Goal: Information Seeking & Learning: Check status

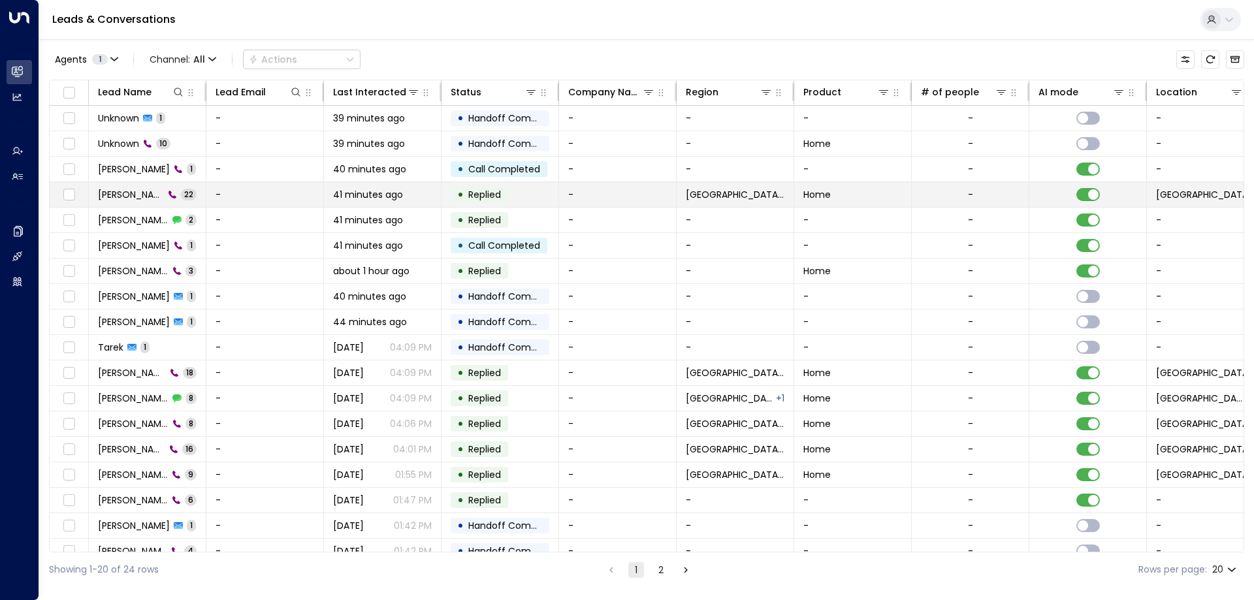
click at [181, 194] on span "22" at bounding box center [189, 194] width 16 height 11
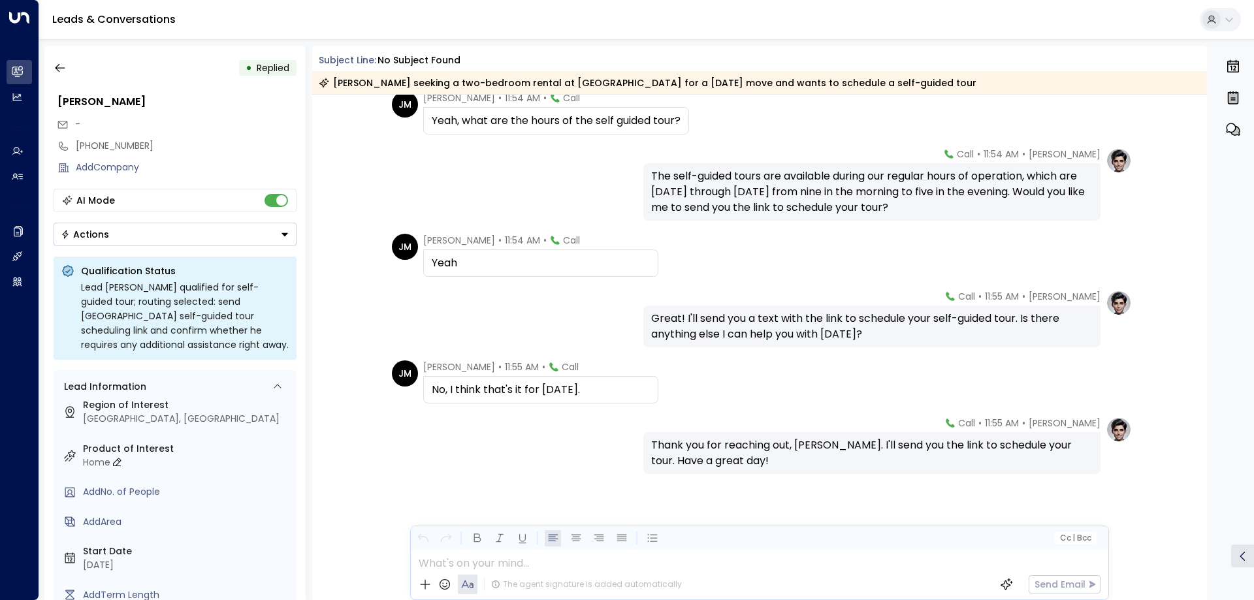
scroll to position [86, 0]
click at [694, 384] on div "JM John Miller • 11:55 AM • Call No, I think that's it for today." at bounding box center [762, 381] width 740 height 43
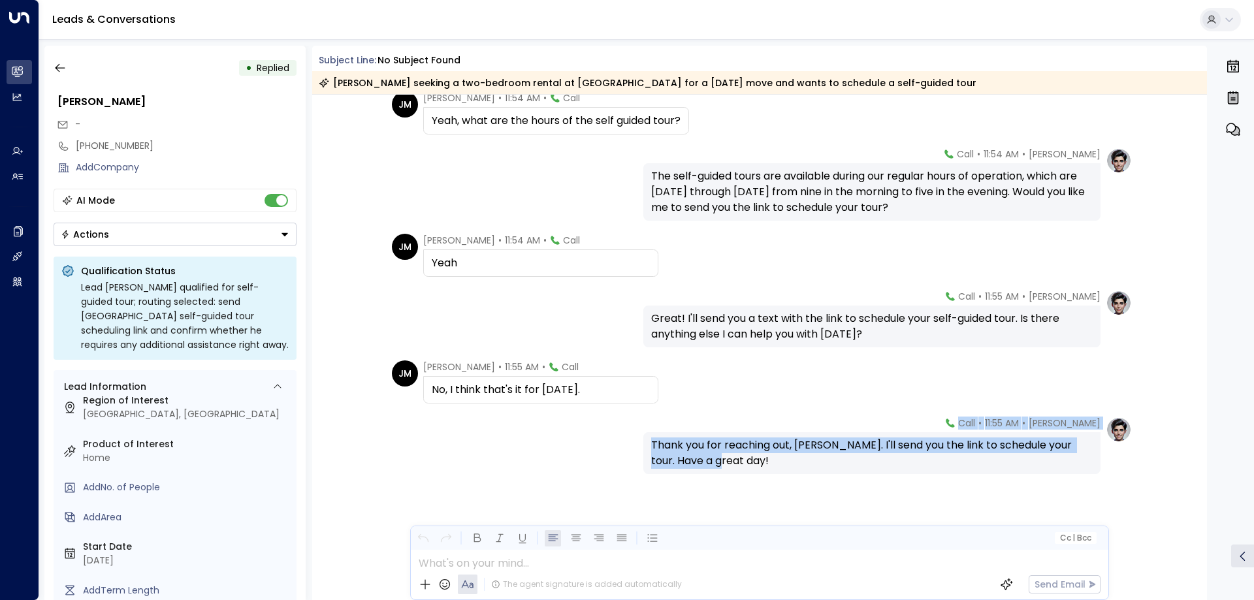
drag, startPoint x: 1206, startPoint y: 555, endPoint x: 1196, endPoint y: 526, distance: 30.6
click at [1196, 526] on div "Today Katie Olson • 11:54 AM • Call A self-guided tour allows you to explore th…" at bounding box center [759, 347] width 895 height 505
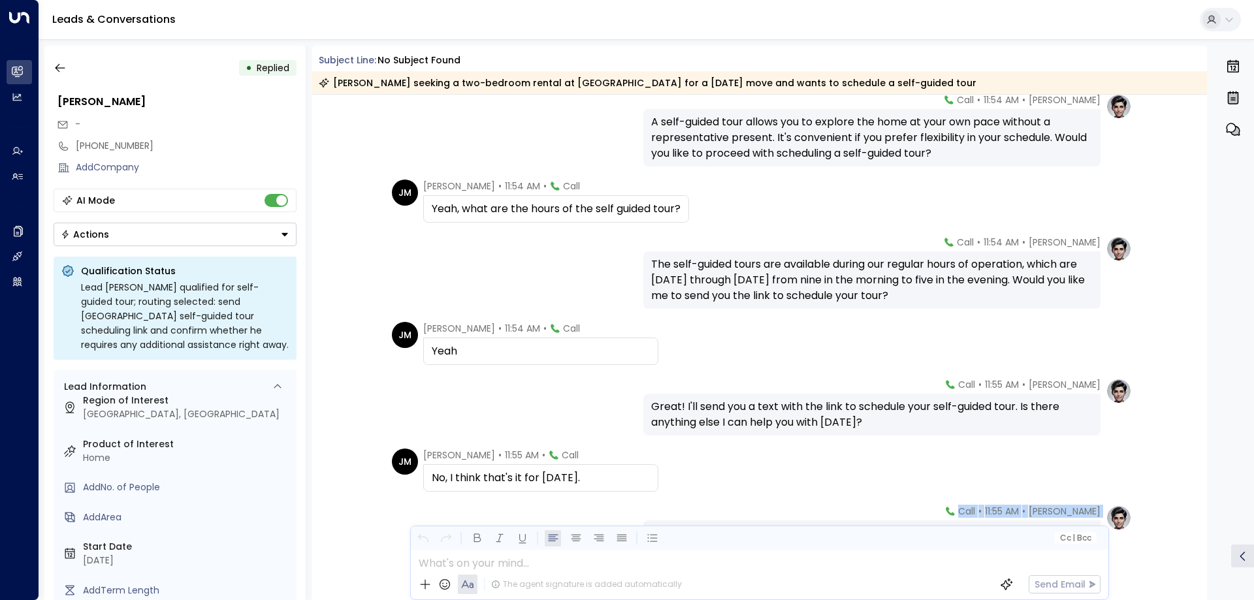
click at [1176, 465] on div "JM John Miller • 11:55 AM • Call No, I think that's it for today." at bounding box center [759, 470] width 895 height 43
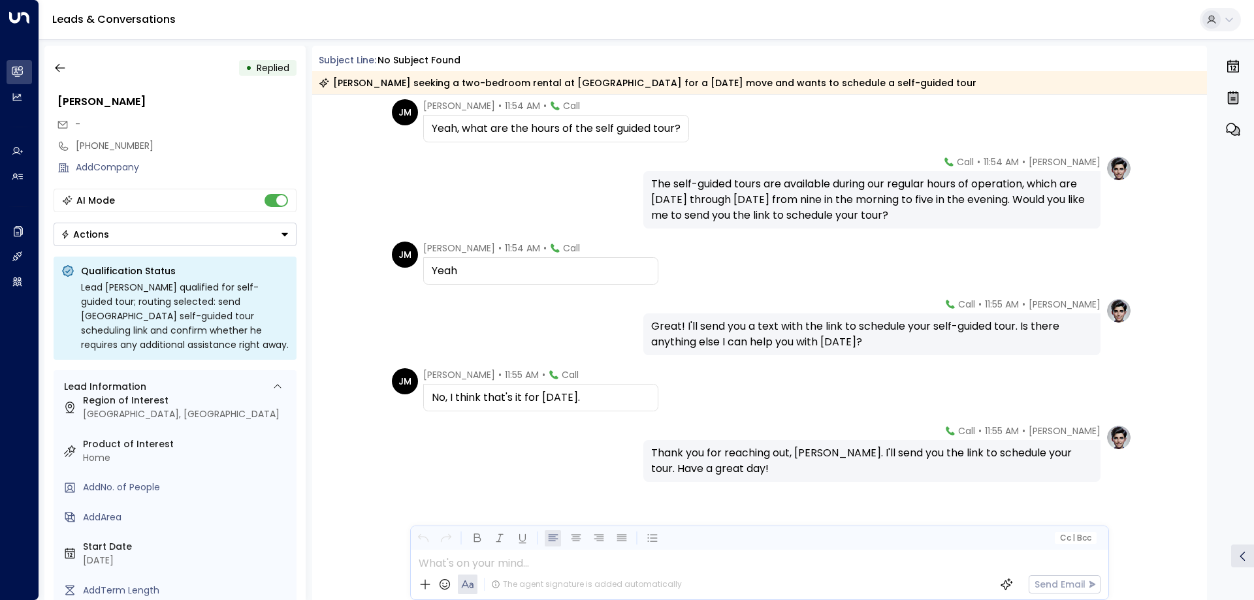
scroll to position [1188, 0]
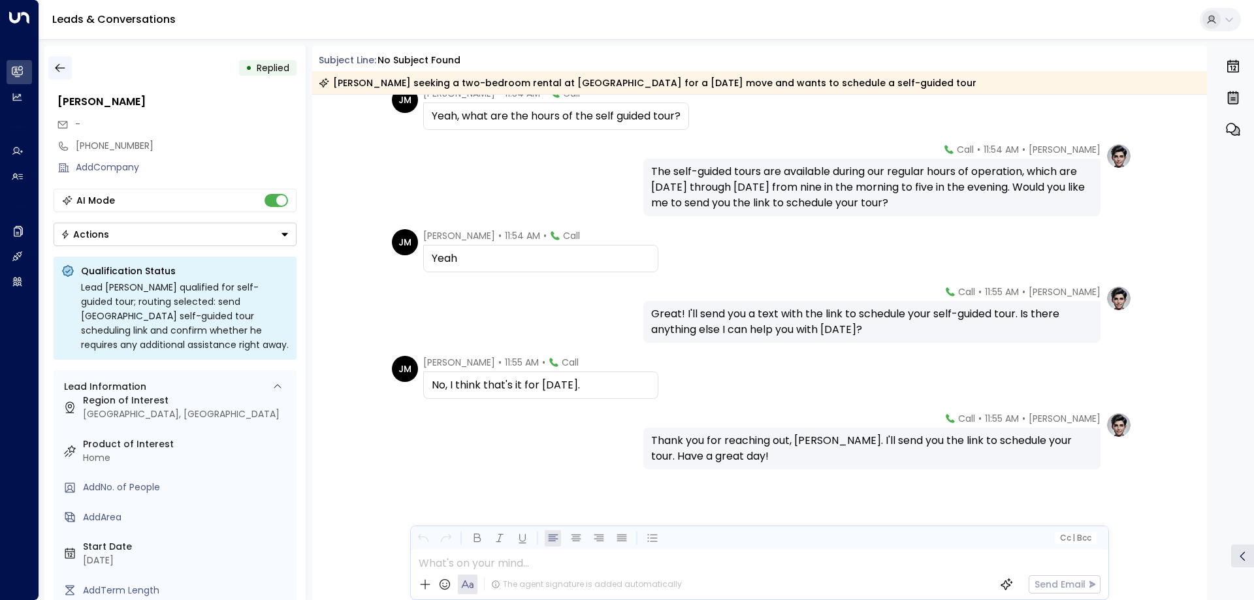
click at [63, 71] on icon "button" at bounding box center [60, 67] width 13 height 13
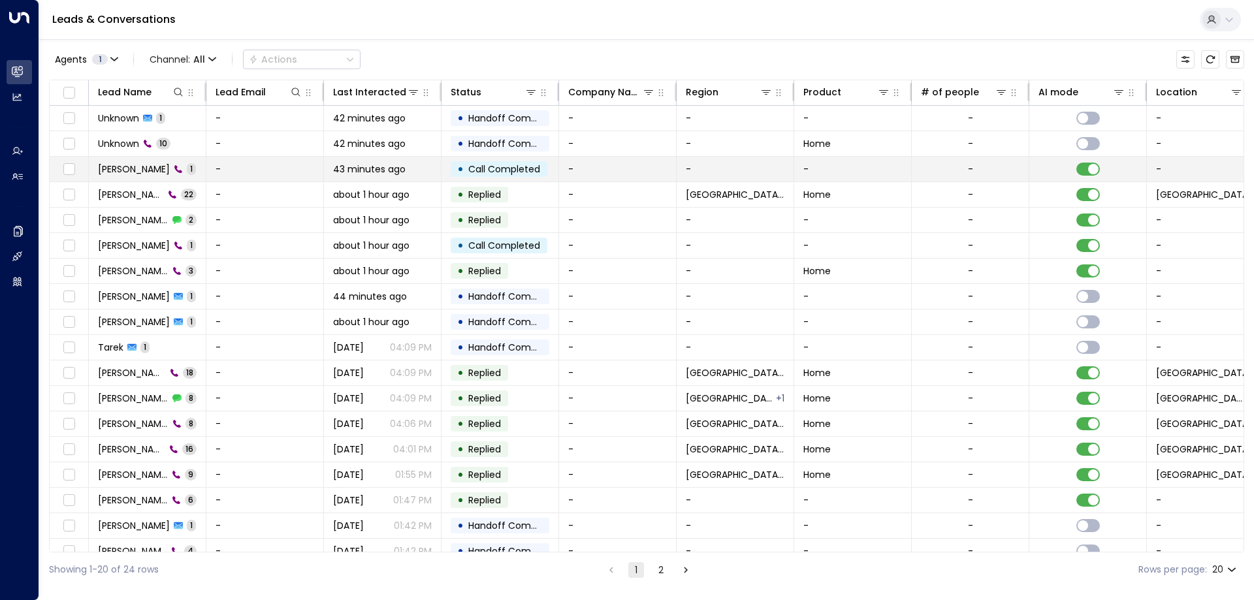
click at [258, 169] on td "-" at bounding box center [265, 169] width 118 height 25
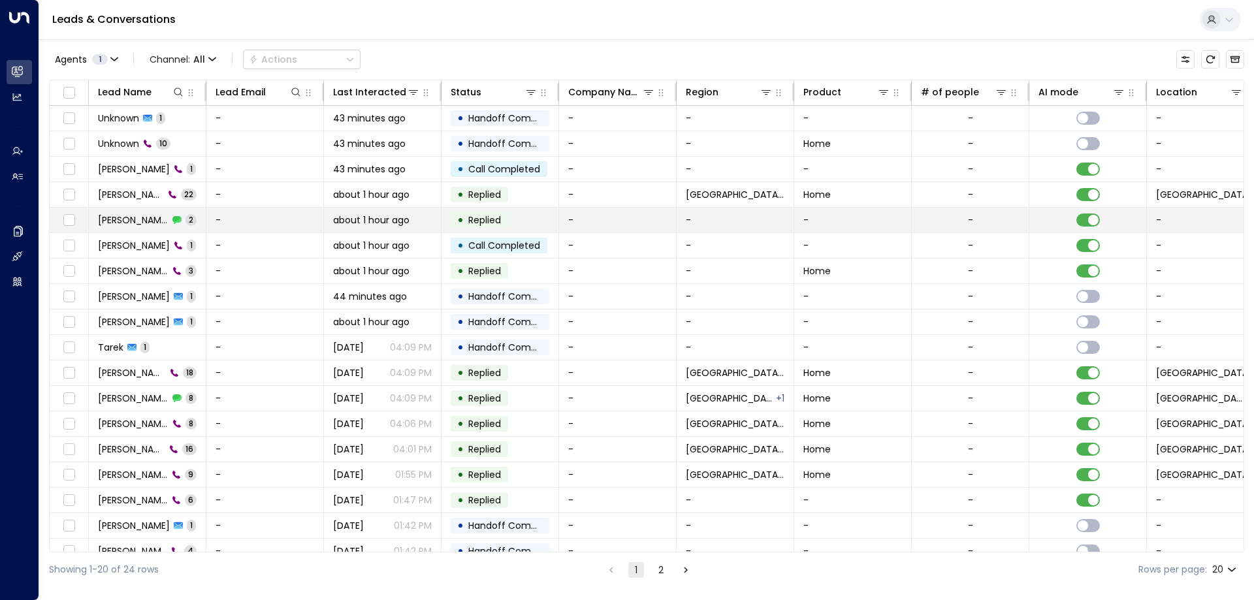
click at [229, 219] on td "-" at bounding box center [265, 220] width 118 height 25
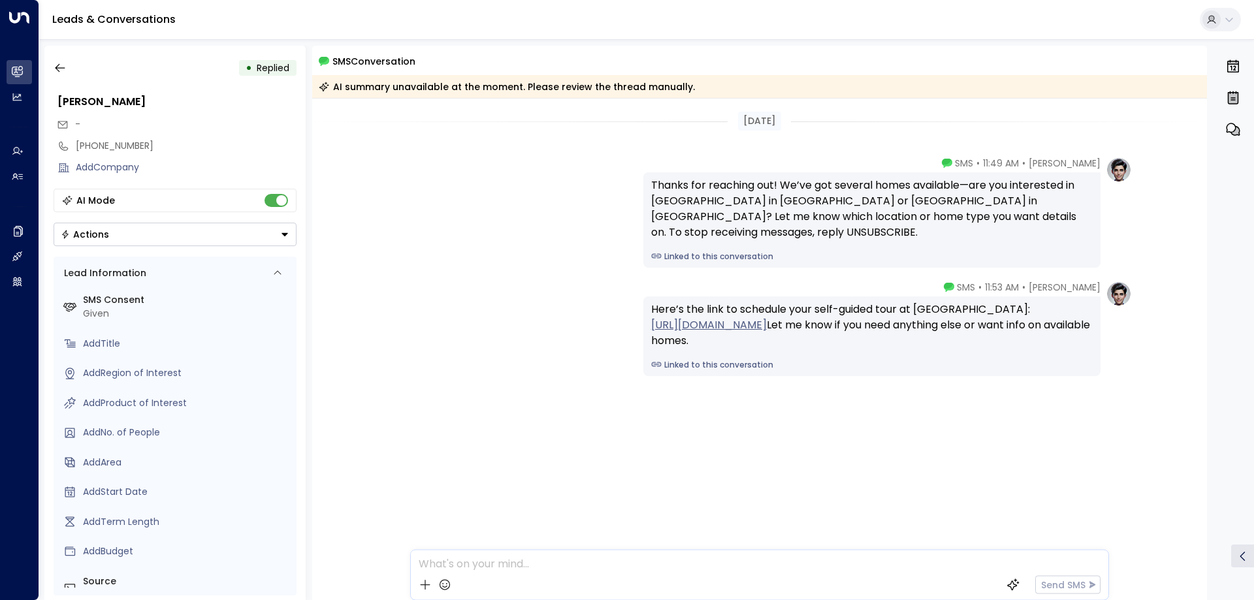
click at [767, 330] on link "https://fourleaf.utourhomes.com/visitor?tourPropertyId=cd9d4421-af68-46db-a827-…" at bounding box center [709, 325] width 116 height 16
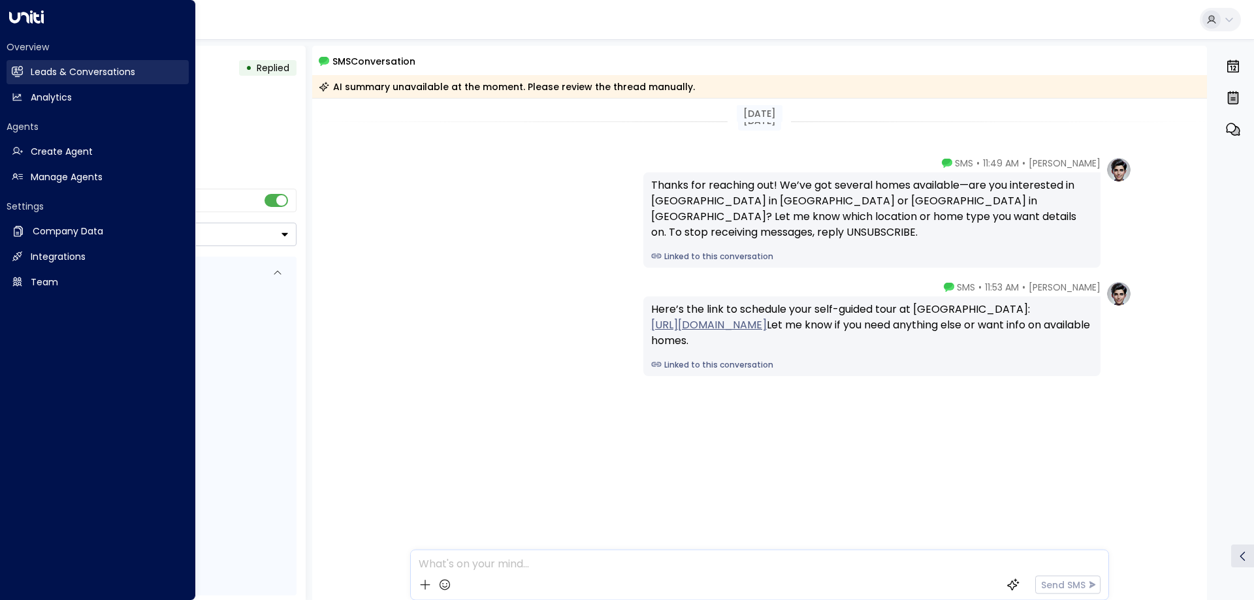
click at [27, 76] on link "Leads & Conversations Leads & Conversations" at bounding box center [98, 72] width 182 height 24
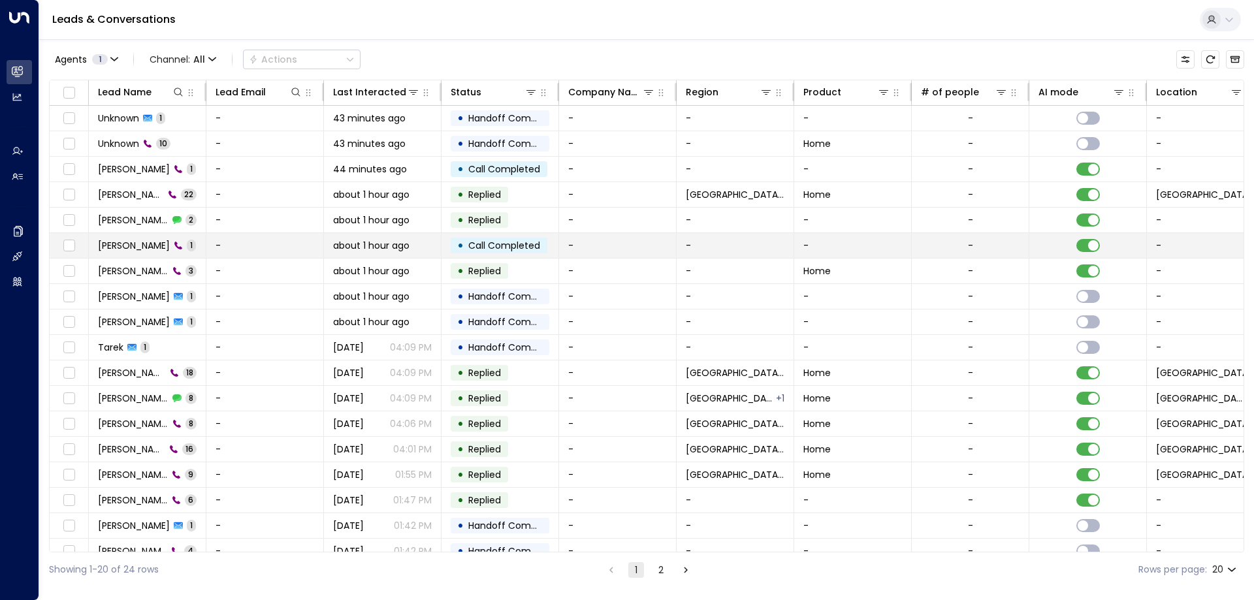
click at [235, 244] on td "-" at bounding box center [265, 245] width 118 height 25
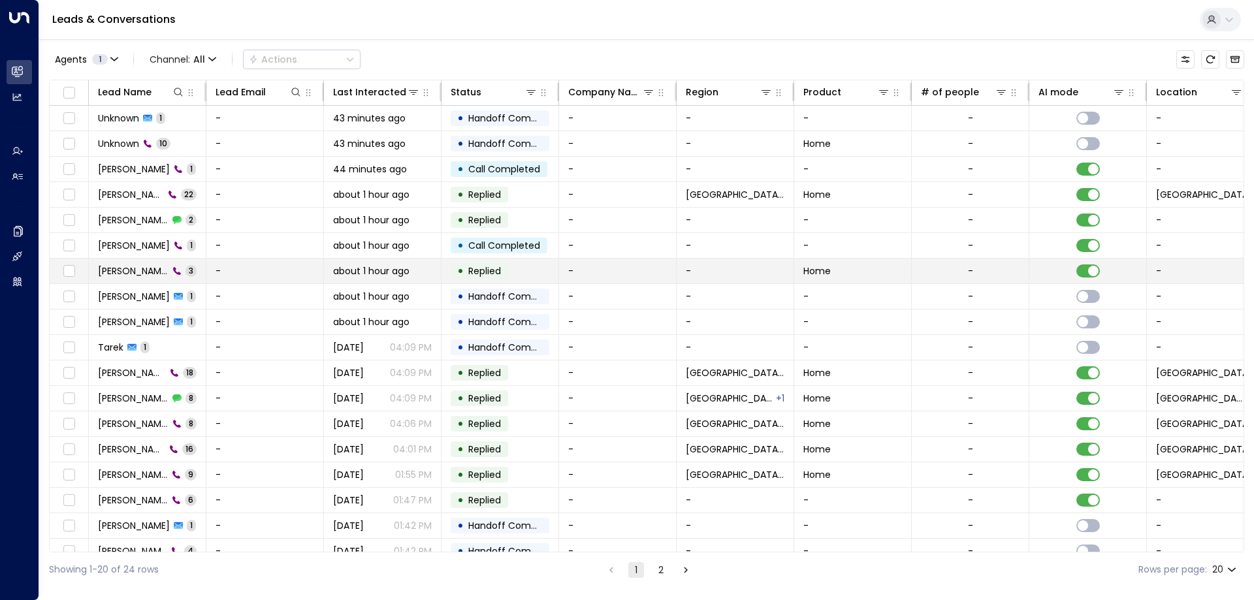
click at [201, 264] on td "John Miller 3" at bounding box center [148, 271] width 118 height 25
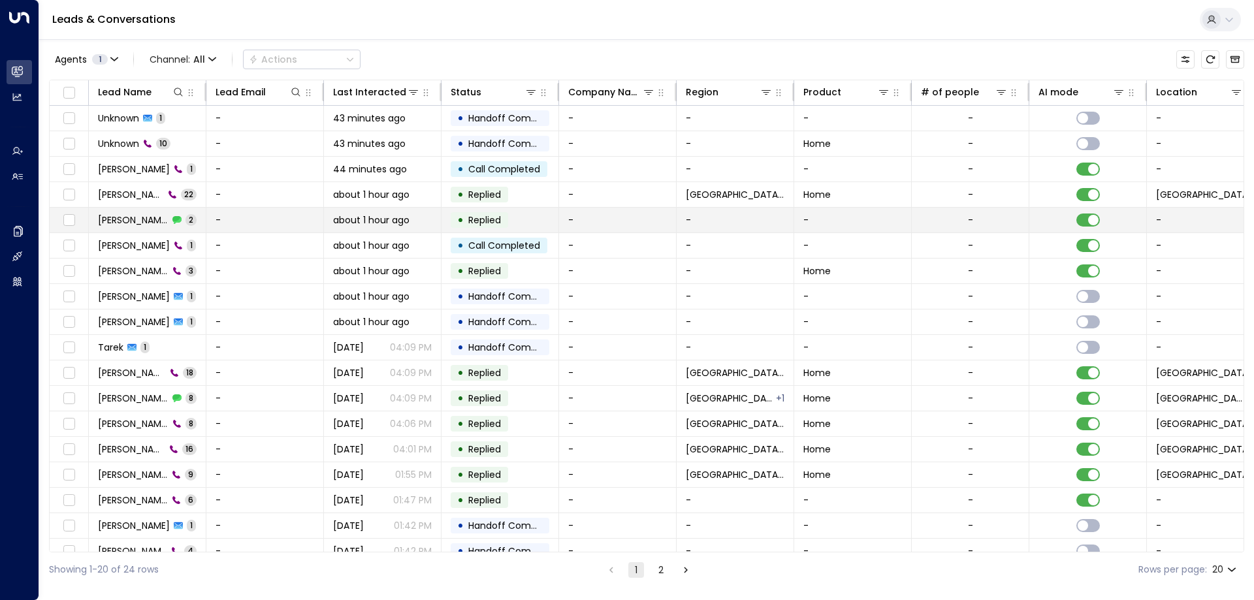
click at [193, 225] on td "John Miller 2" at bounding box center [148, 220] width 118 height 25
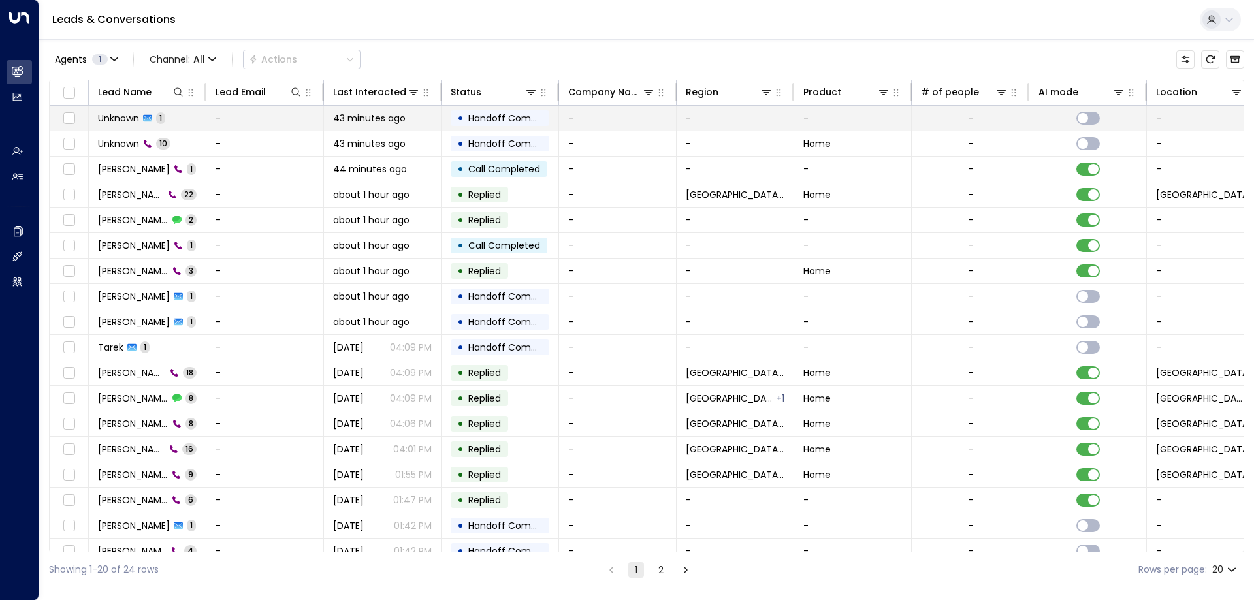
click at [177, 122] on td "Unknown 1" at bounding box center [148, 118] width 118 height 25
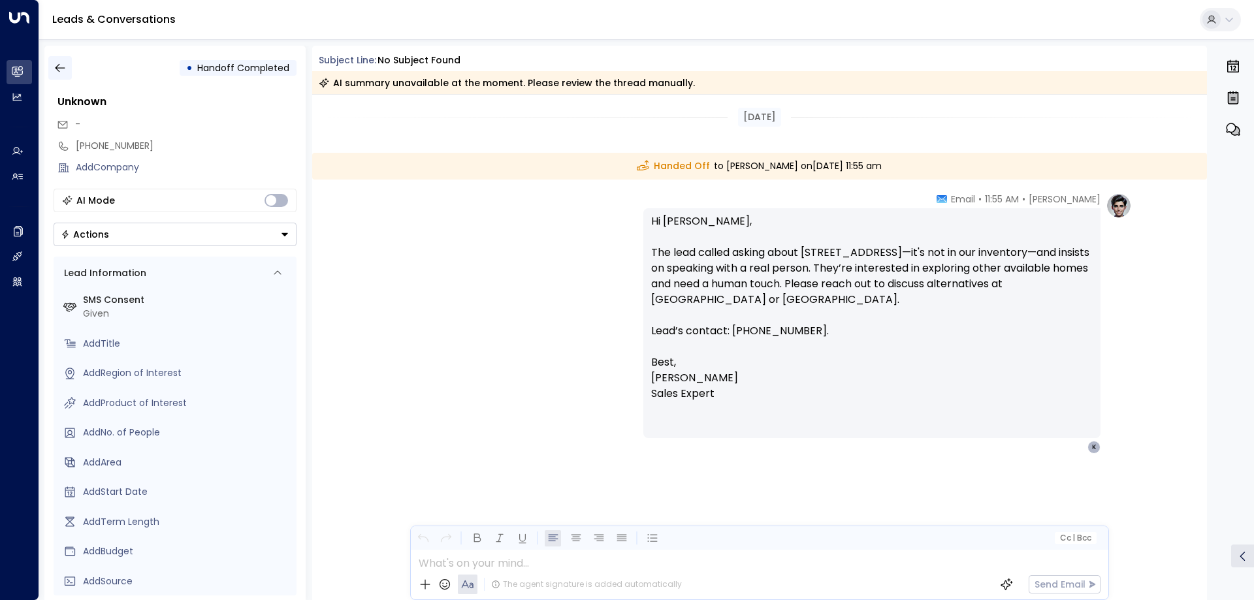
click at [59, 72] on icon "button" at bounding box center [60, 67] width 13 height 13
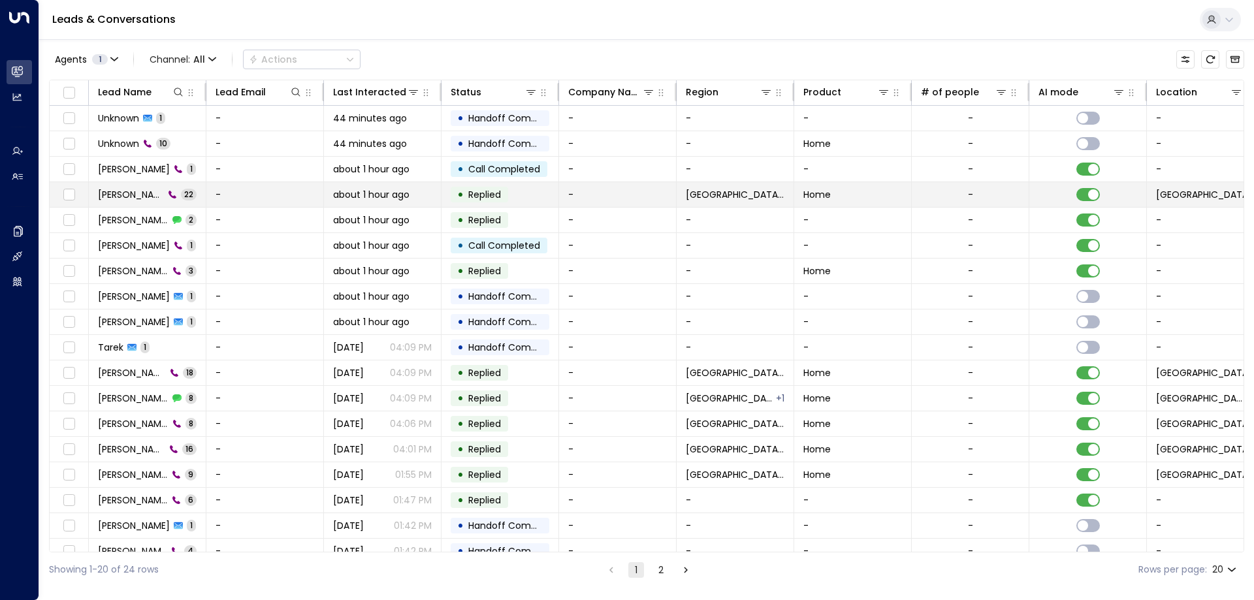
click at [234, 199] on td "-" at bounding box center [265, 194] width 118 height 25
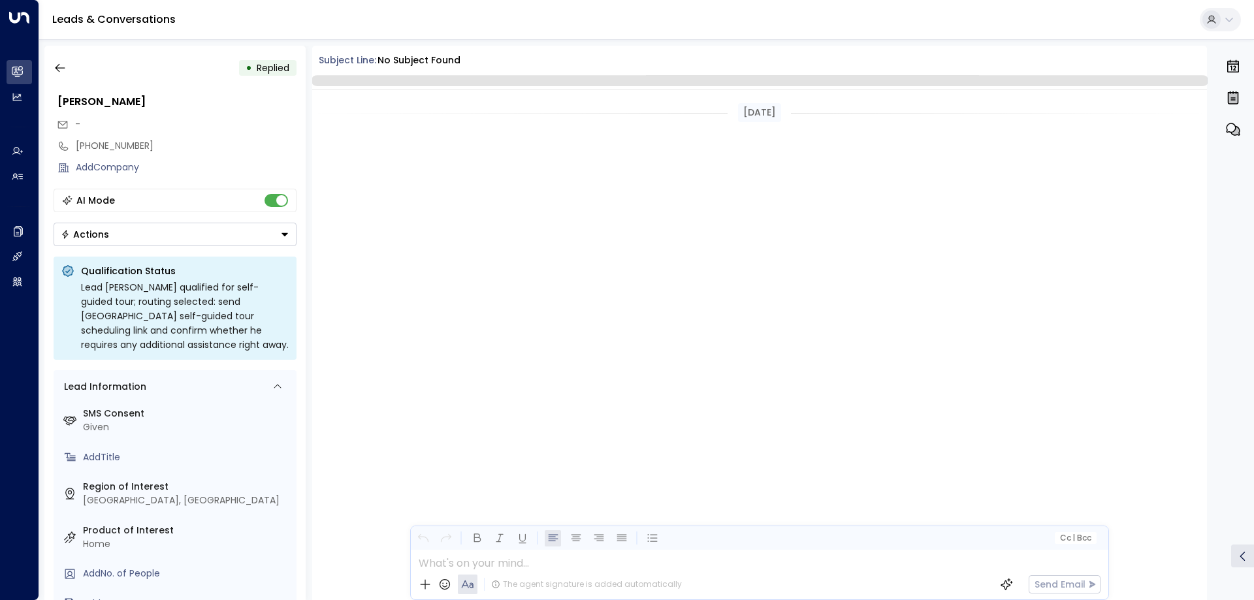
scroll to position [2778, 0]
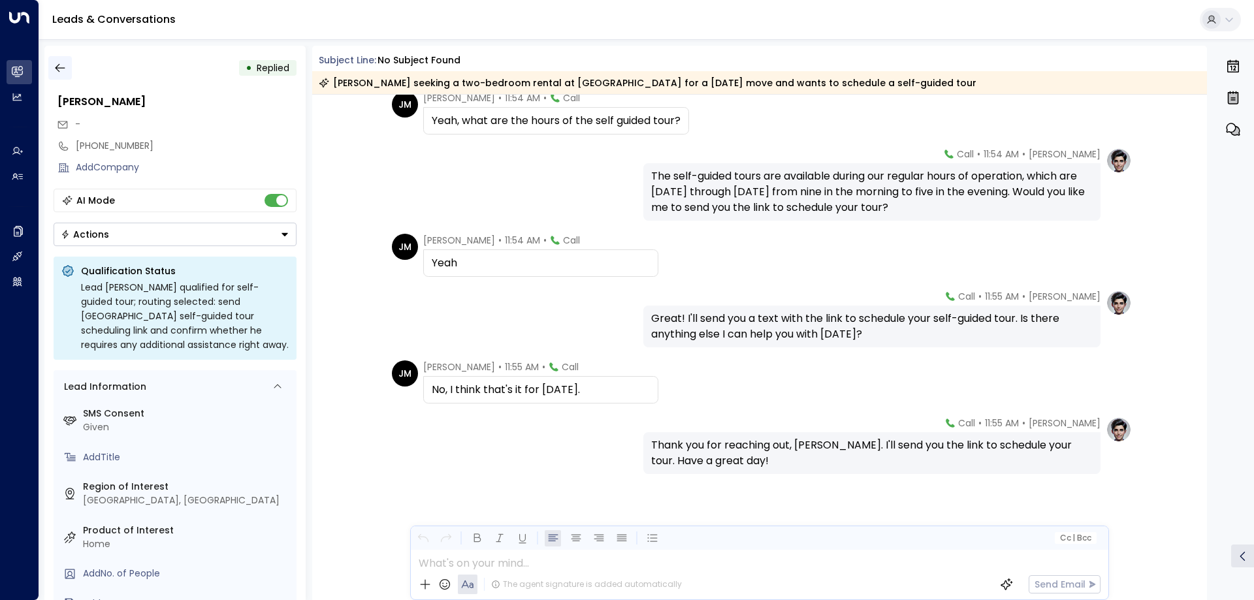
click at [59, 65] on icon "button" at bounding box center [60, 67] width 13 height 13
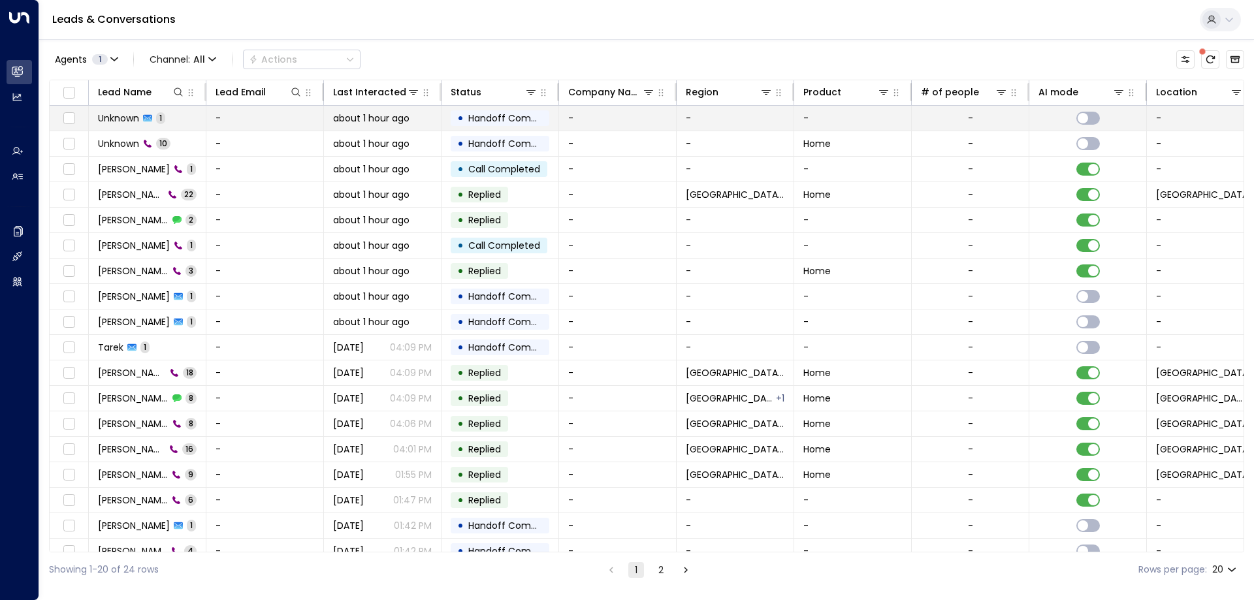
click at [126, 118] on span "Unknown" at bounding box center [118, 118] width 41 height 13
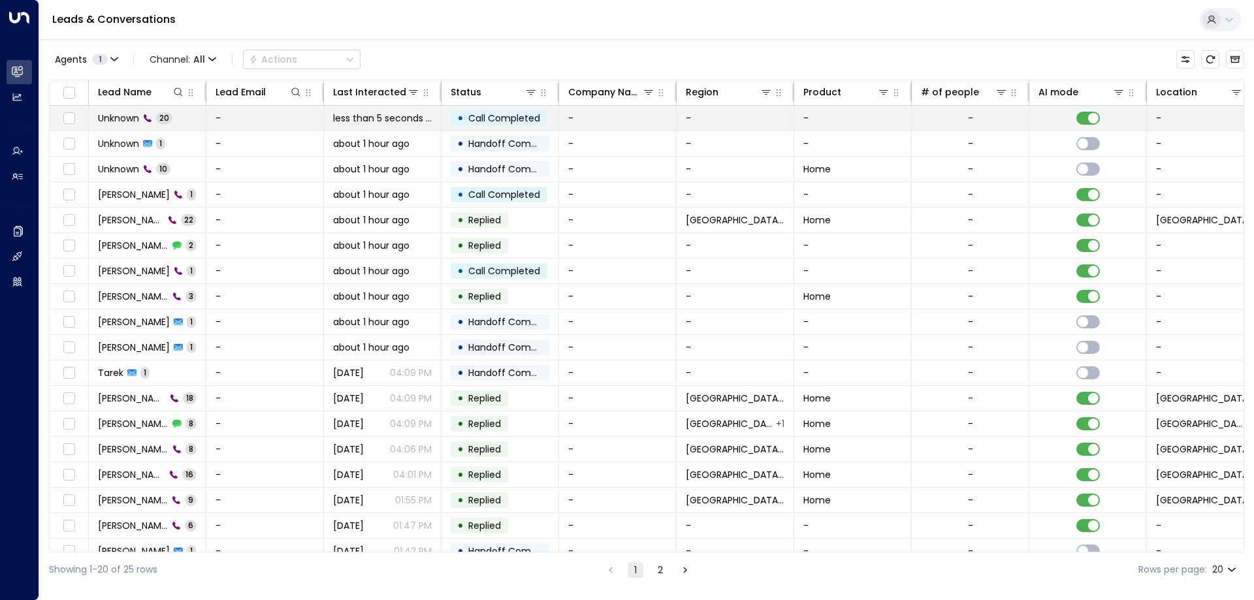
click at [120, 116] on span "Unknown" at bounding box center [118, 118] width 41 height 13
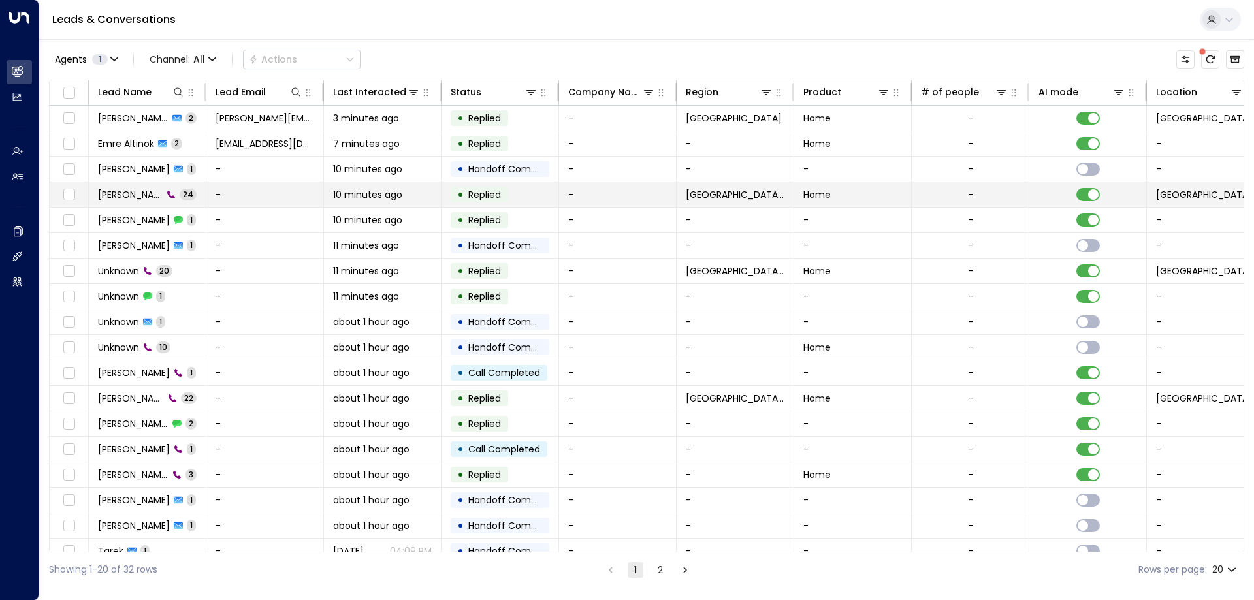
click at [117, 194] on span "[PERSON_NAME]" at bounding box center [130, 194] width 65 height 13
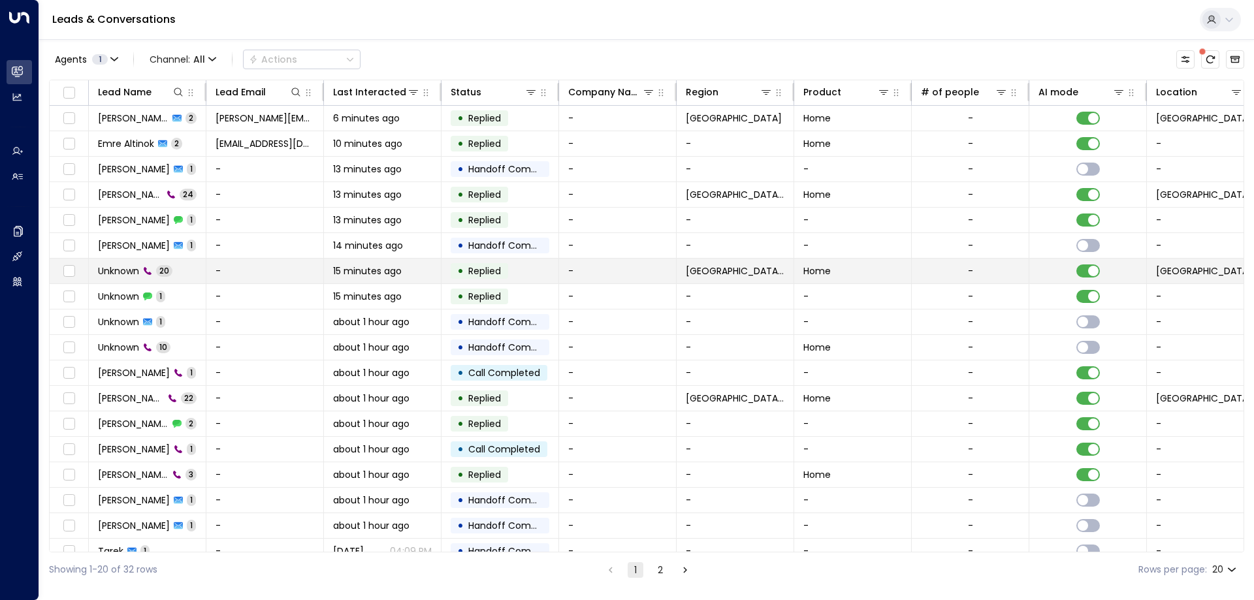
click at [115, 270] on span "Unknown" at bounding box center [118, 270] width 41 height 13
